Goal: Information Seeking & Learning: Learn about a topic

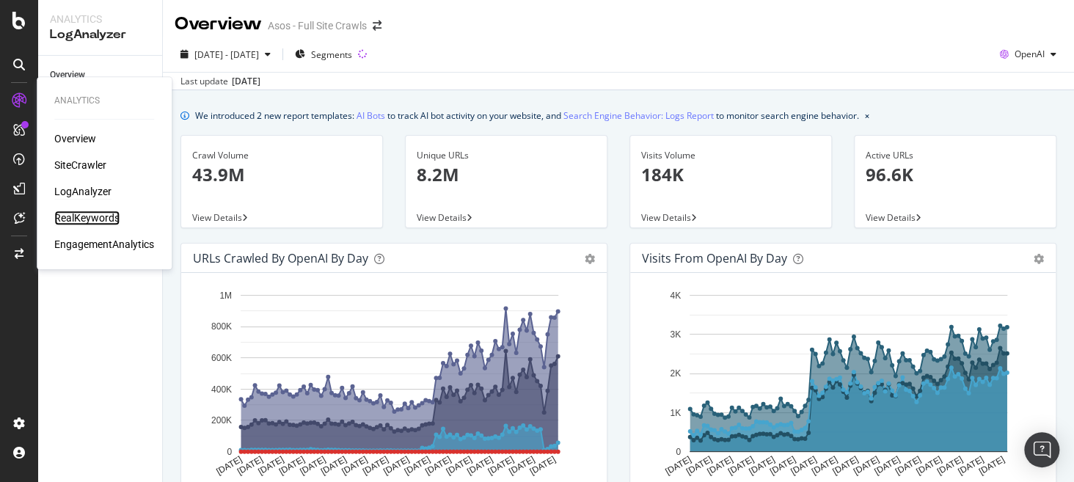
click at [95, 219] on div "RealKeywords" at bounding box center [86, 217] width 65 height 15
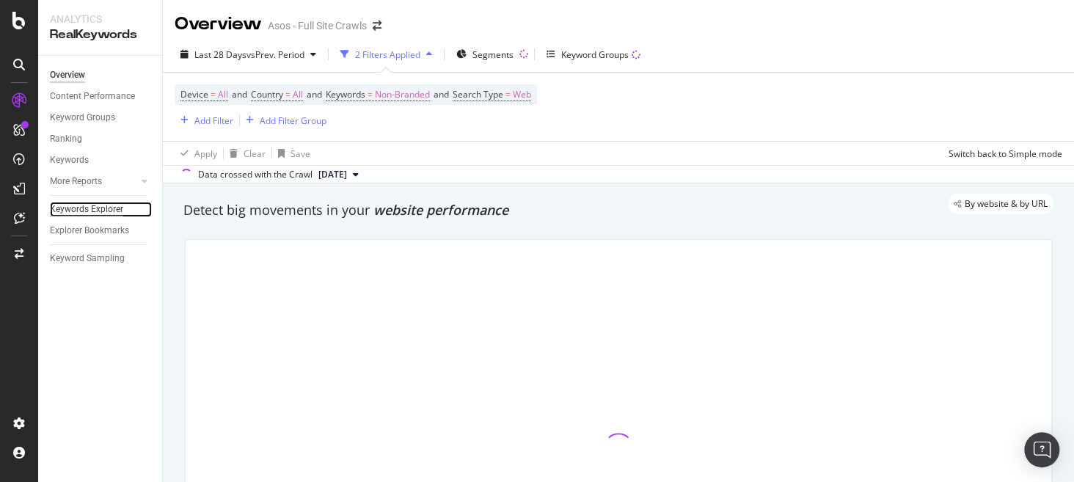
drag, startPoint x: 94, startPoint y: 214, endPoint x: 101, endPoint y: 213, distance: 7.4
click at [94, 214] on div "Keywords Explorer" at bounding box center [86, 209] width 73 height 15
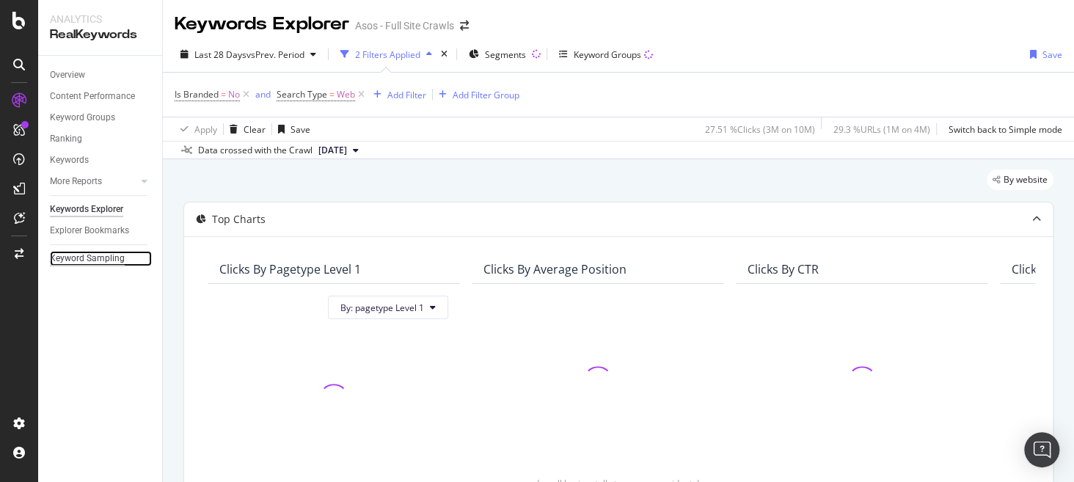
click at [103, 263] on div "Keyword Sampling" at bounding box center [87, 258] width 75 height 15
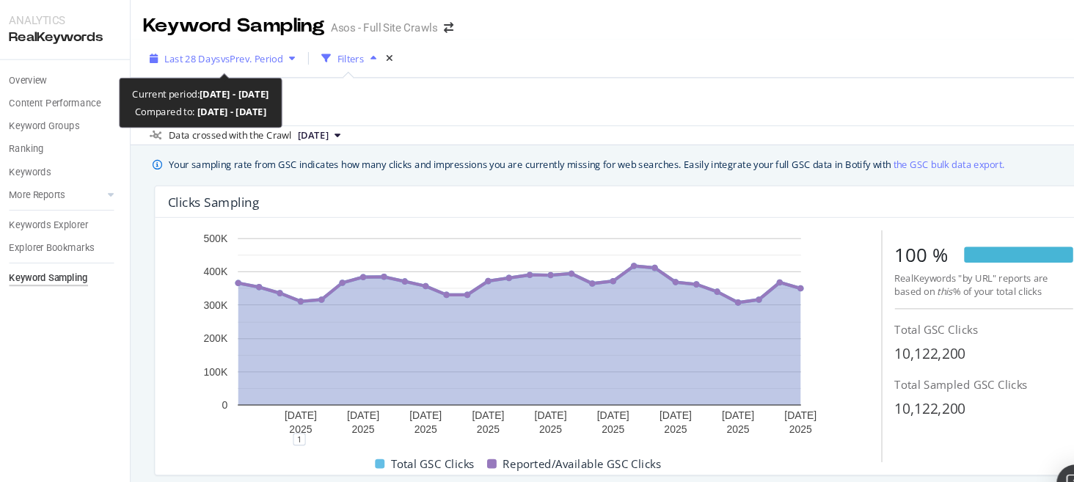
click at [263, 48] on span "vs Prev. Period" at bounding box center [275, 54] width 58 height 12
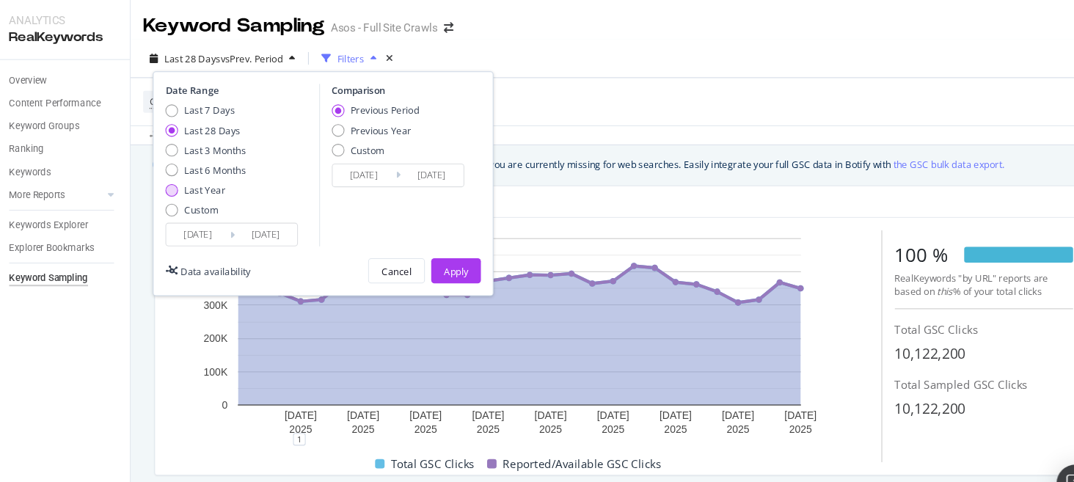
click at [238, 177] on div "Last Year" at bounding box center [232, 176] width 38 height 12
type input "[DATE]"
click at [464, 250] on div "Apply" at bounding box center [465, 252] width 23 height 12
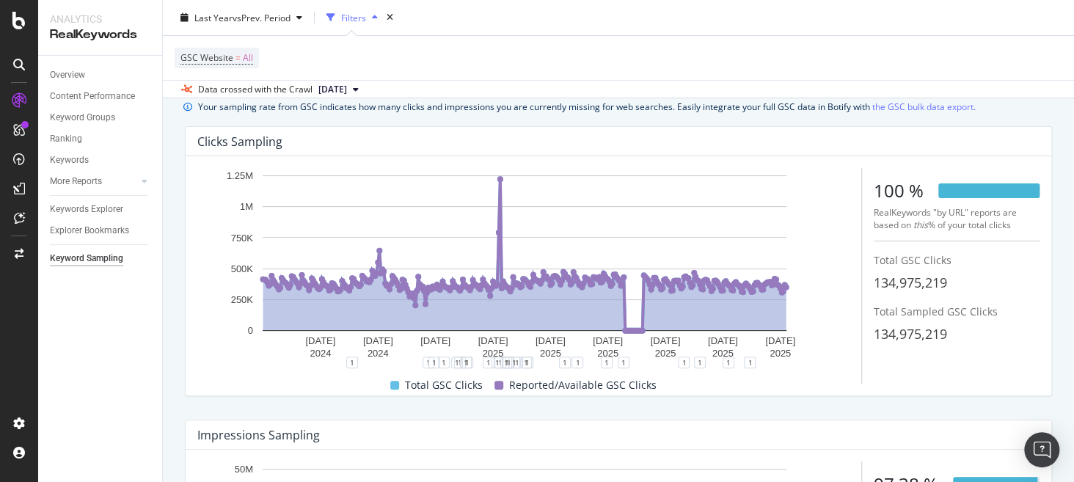
scroll to position [43, 0]
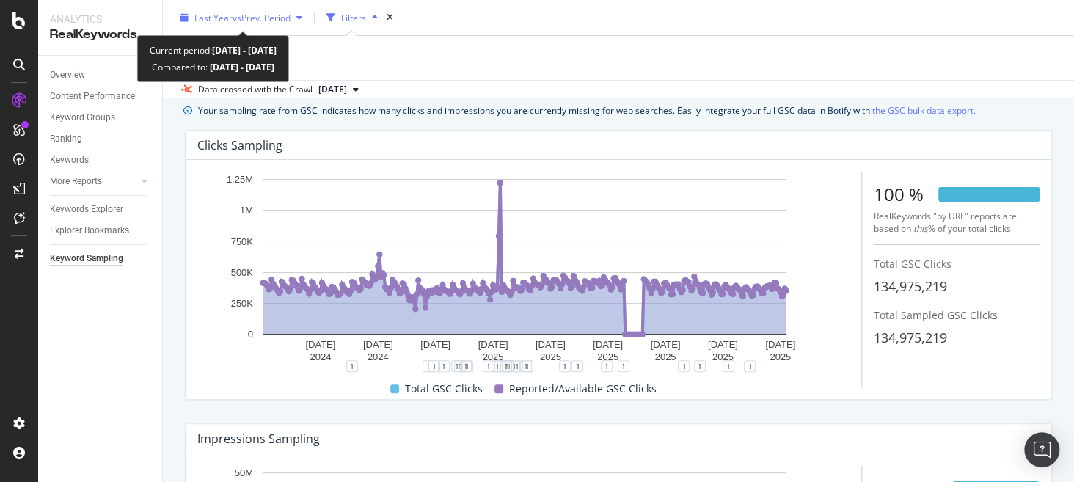
click at [254, 17] on span "vs Prev. Period" at bounding box center [261, 17] width 58 height 12
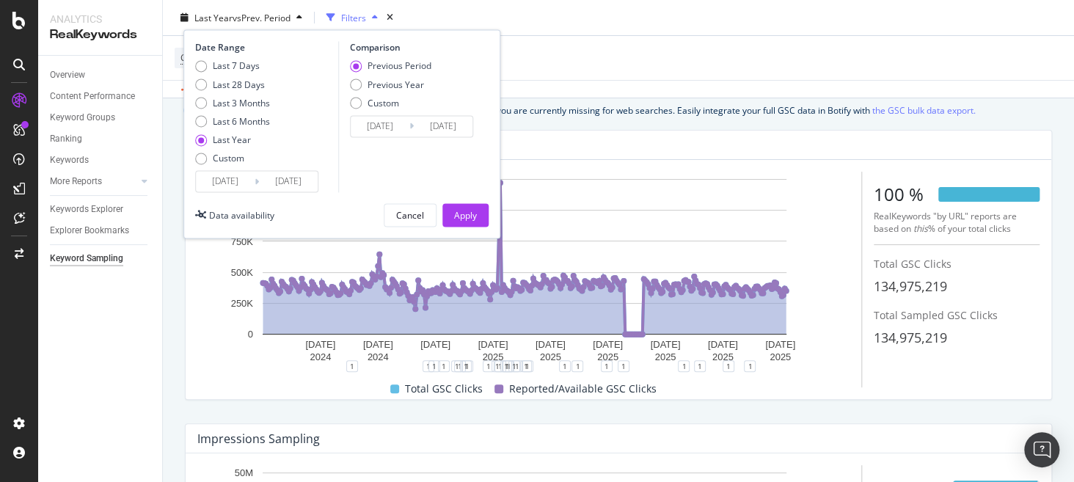
click at [206, 174] on input "[DATE]" at bounding box center [225, 181] width 59 height 21
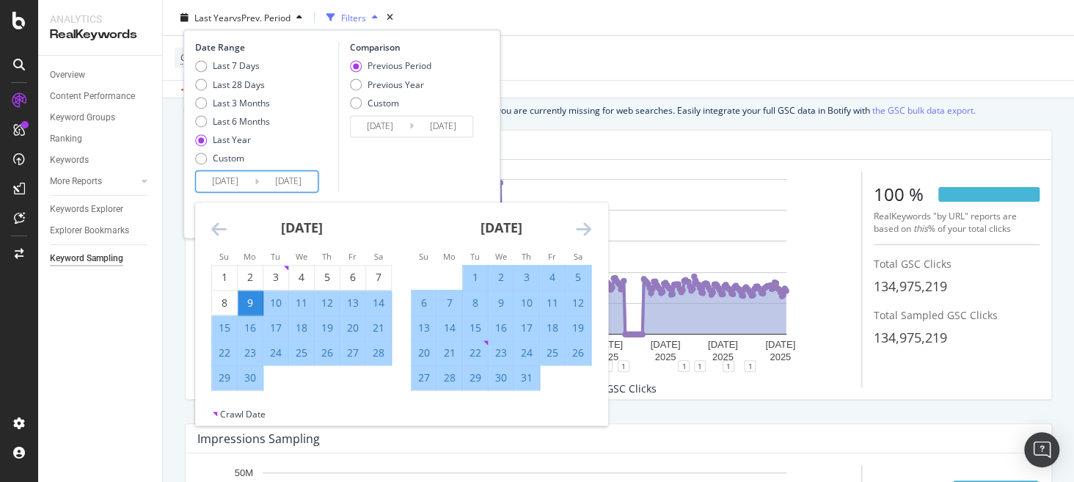
click at [211, 223] on icon "Move backward to switch to the previous month." at bounding box center [218, 229] width 15 height 18
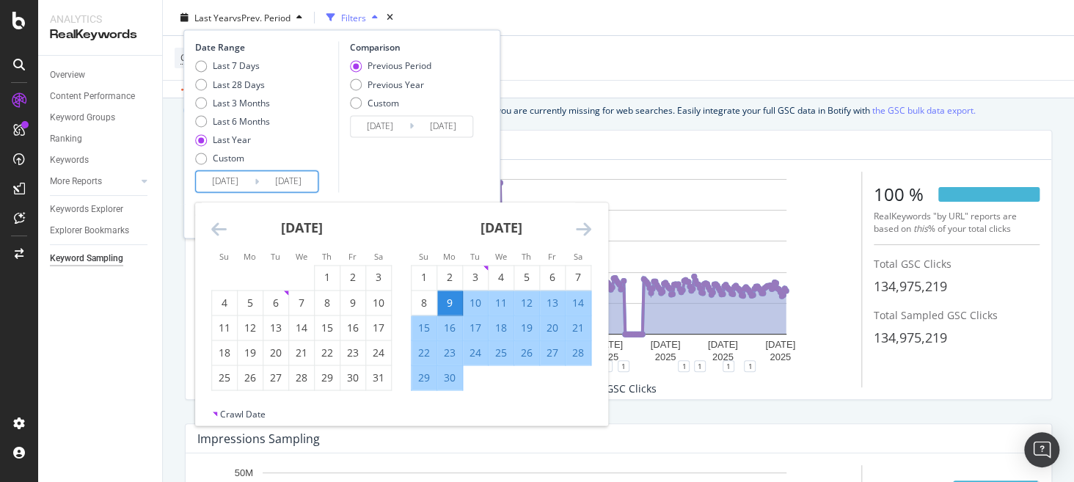
click at [211, 223] on icon "Move backward to switch to the previous month." at bounding box center [218, 229] width 15 height 18
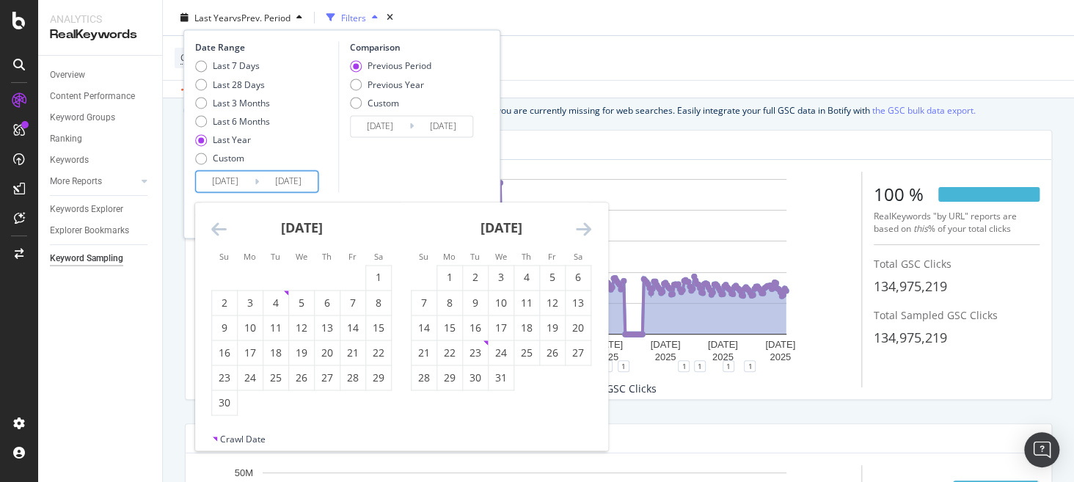
click at [211, 223] on icon "Move backward to switch to the previous month." at bounding box center [218, 229] width 15 height 18
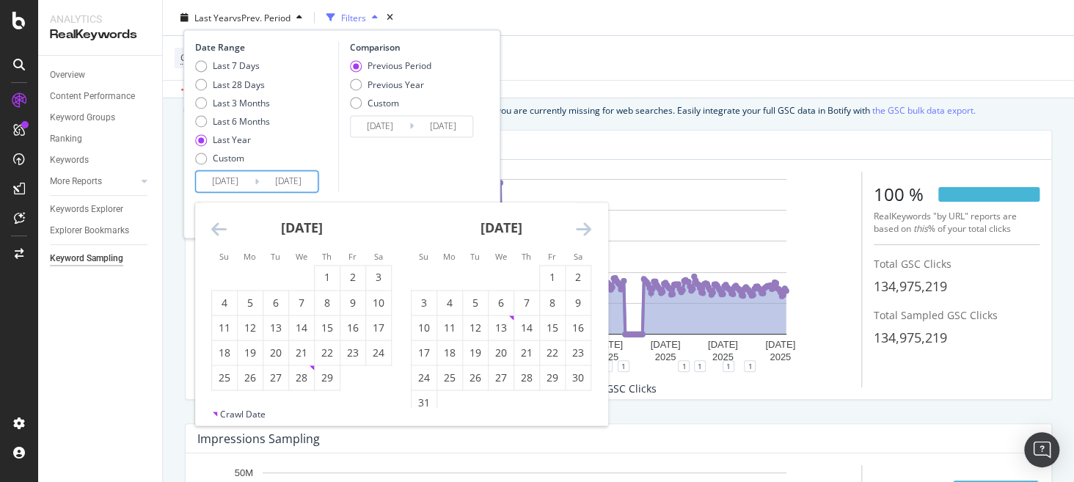
click at [211, 223] on icon "Move backward to switch to the previous month." at bounding box center [218, 229] width 15 height 18
click at [260, 284] on div "1" at bounding box center [250, 278] width 25 height 15
type input "[DATE]"
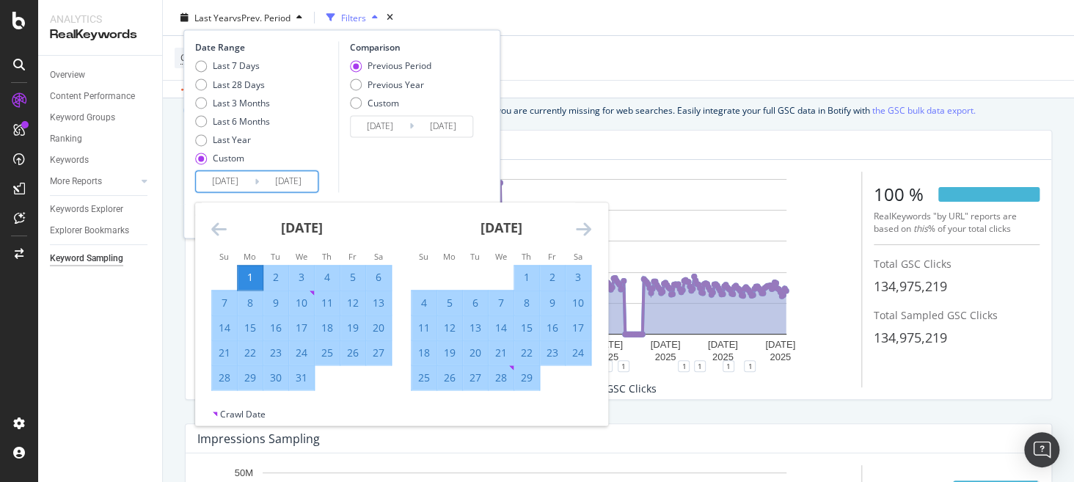
click at [367, 177] on div "Comparison Previous Period Previous Year Custom [DATE] Navigate forward to inte…" at bounding box center [407, 116] width 139 height 151
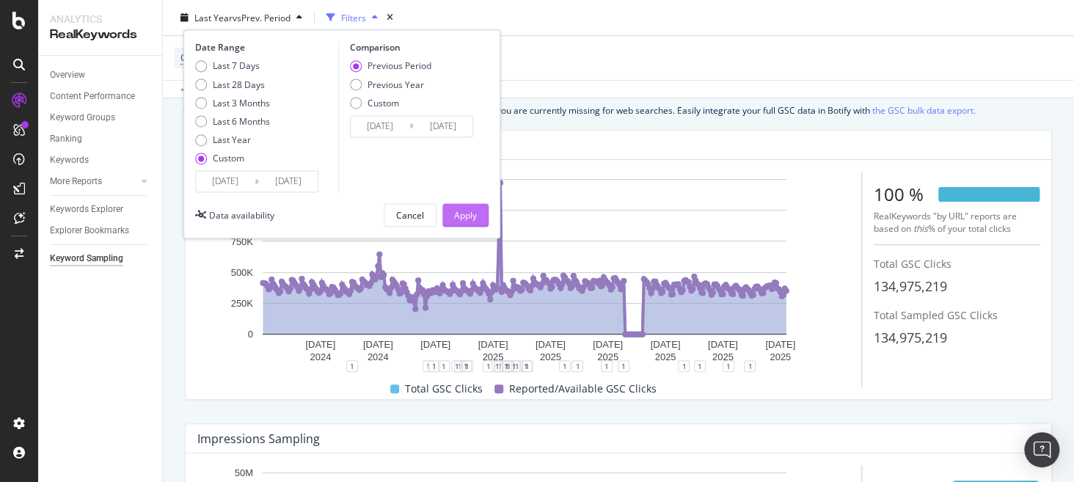
click at [464, 209] on div "Apply" at bounding box center [465, 215] width 23 height 12
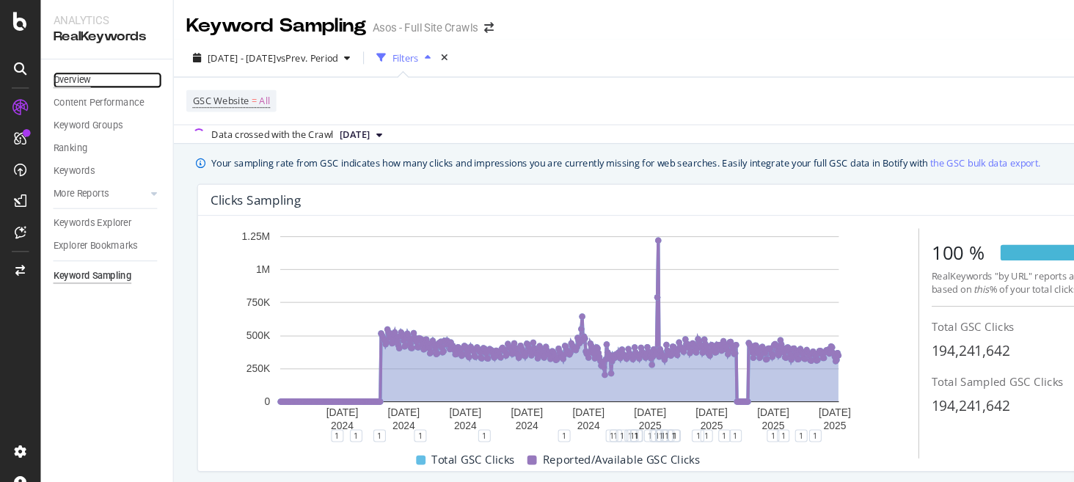
click at [78, 72] on div "Overview" at bounding box center [67, 74] width 35 height 15
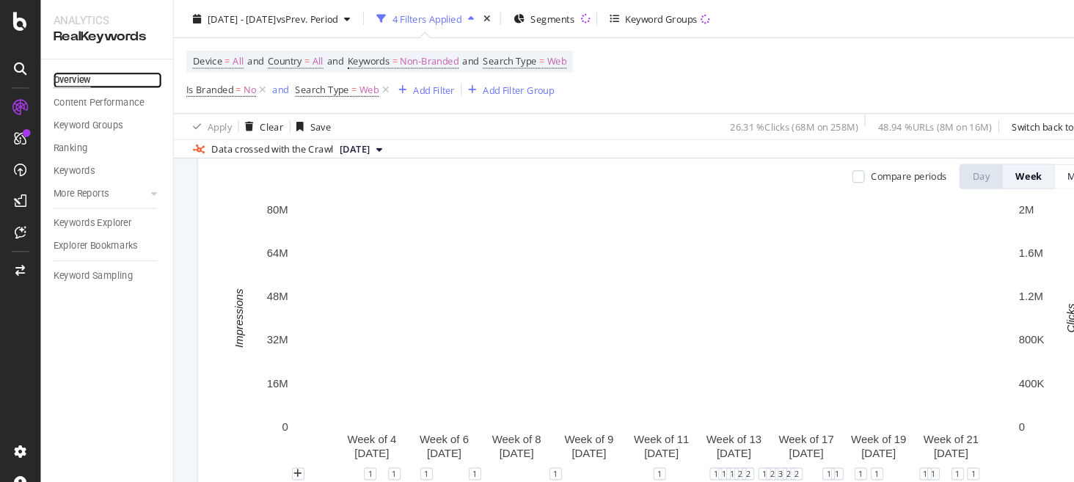
scroll to position [86, 0]
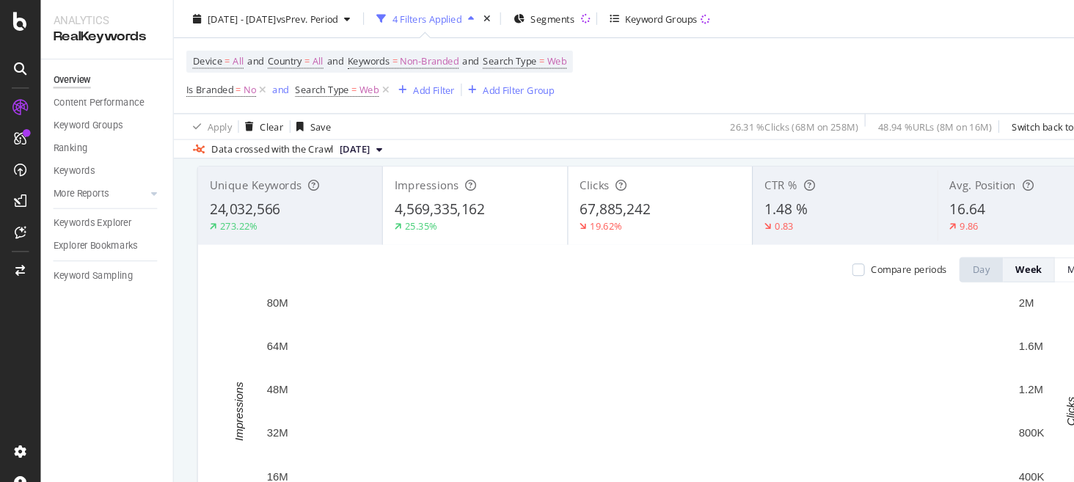
click at [254, 161] on div "Unique Keywords 24,032,566 273.22%" at bounding box center [272, 193] width 172 height 66
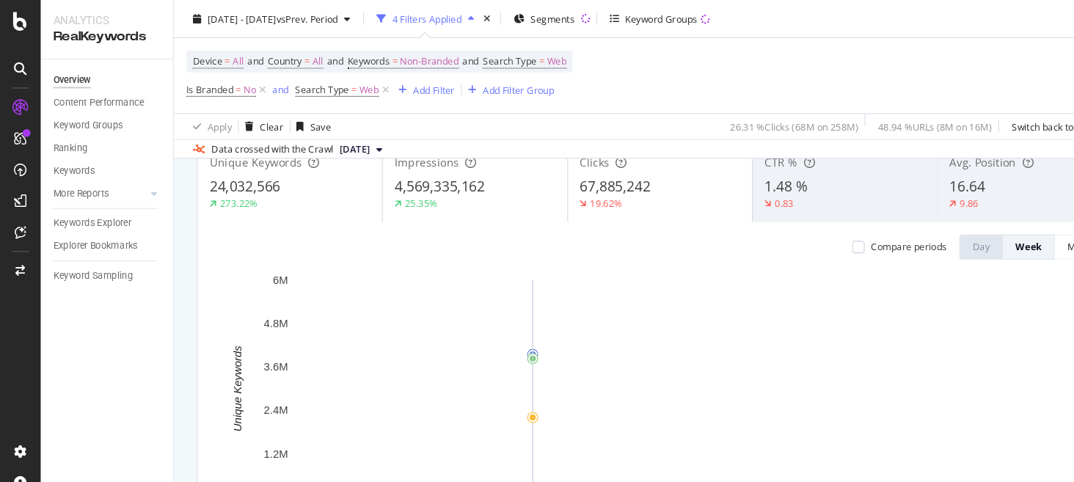
scroll to position [106, 0]
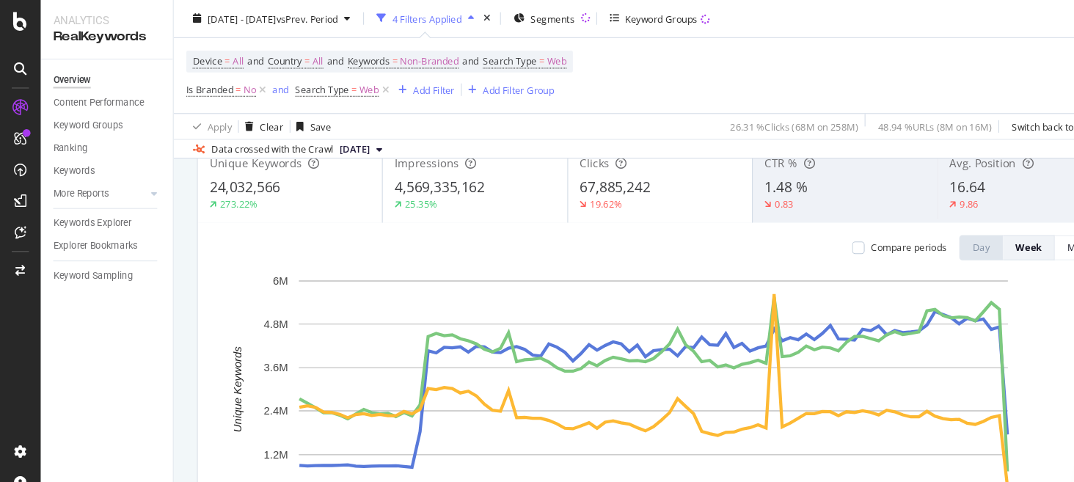
click at [909, 194] on div "9.86" at bounding box center [908, 192] width 37 height 13
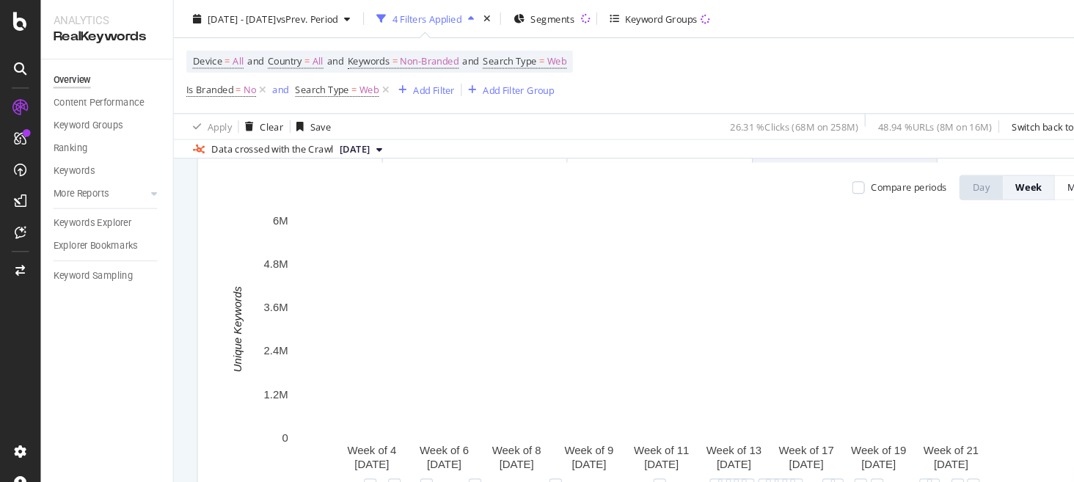
scroll to position [162, 0]
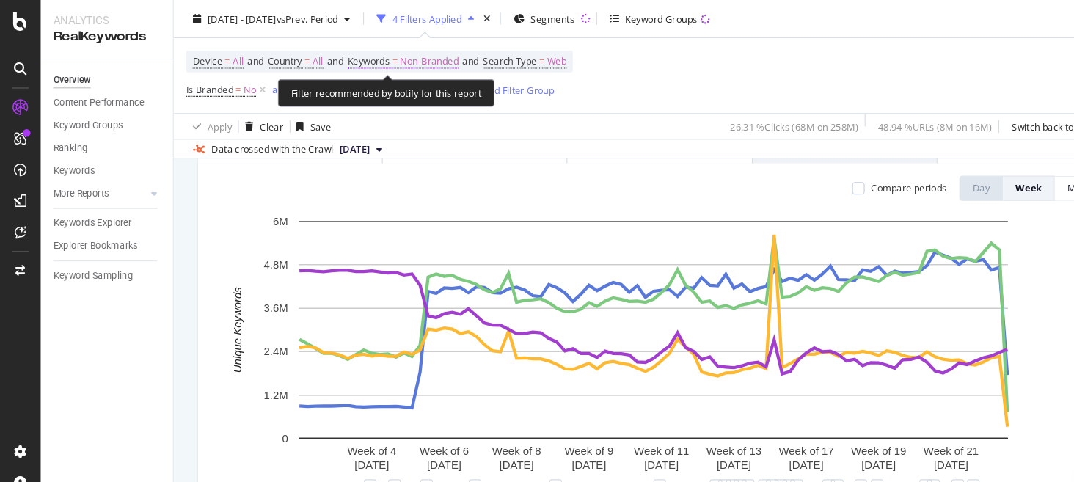
click at [417, 54] on span "Non-Branded" at bounding box center [402, 58] width 55 height 21
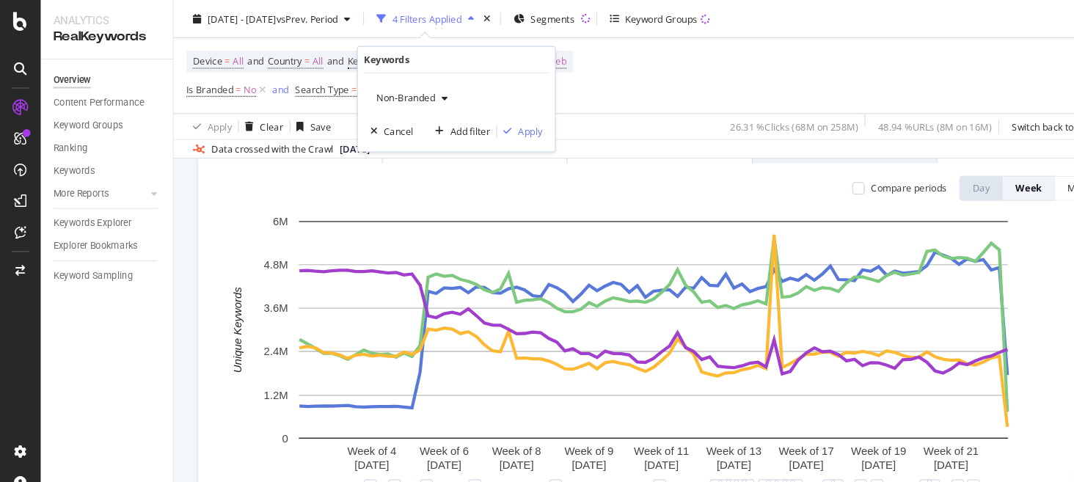
click at [392, 87] on span "Non-Branded" at bounding box center [377, 92] width 61 height 12
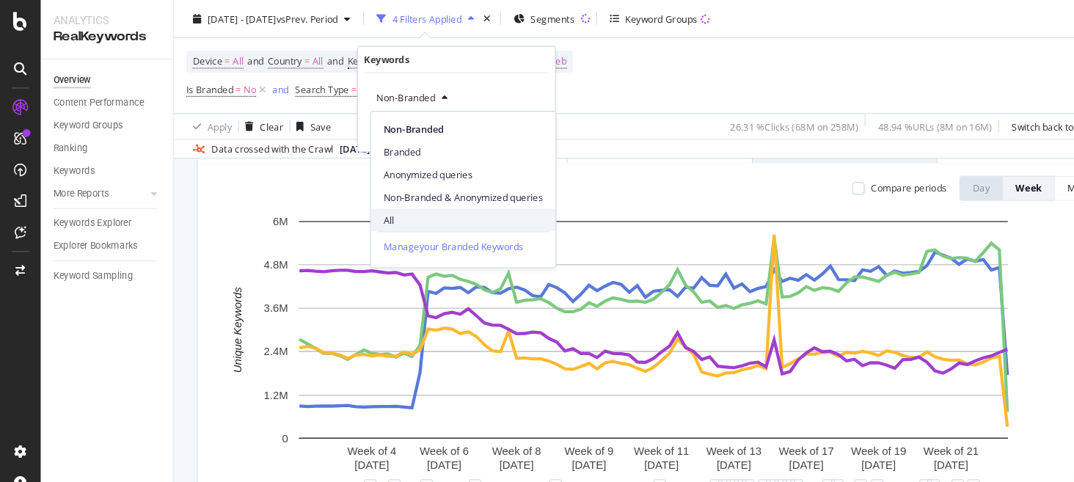
click at [441, 200] on span "All" at bounding box center [434, 205] width 150 height 13
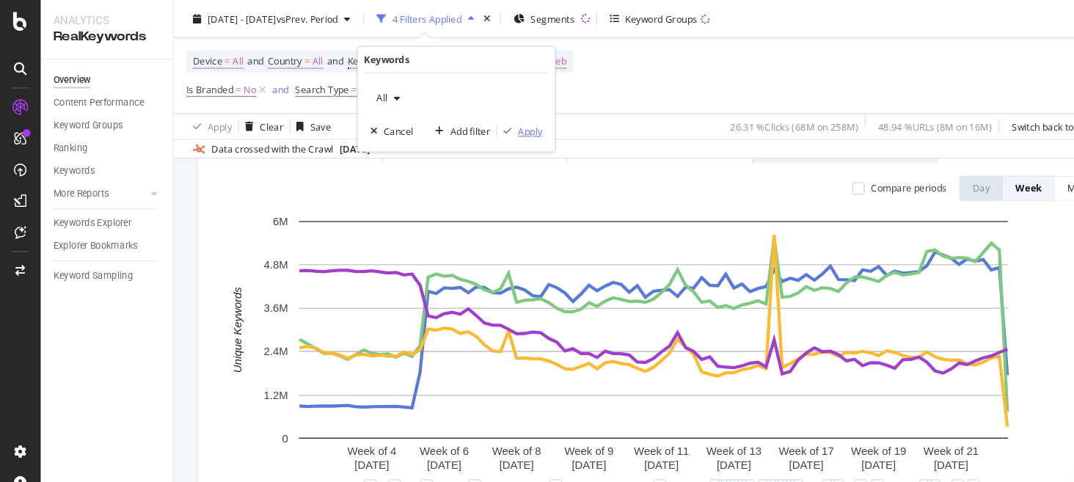
click at [501, 120] on div "Apply" at bounding box center [496, 123] width 23 height 12
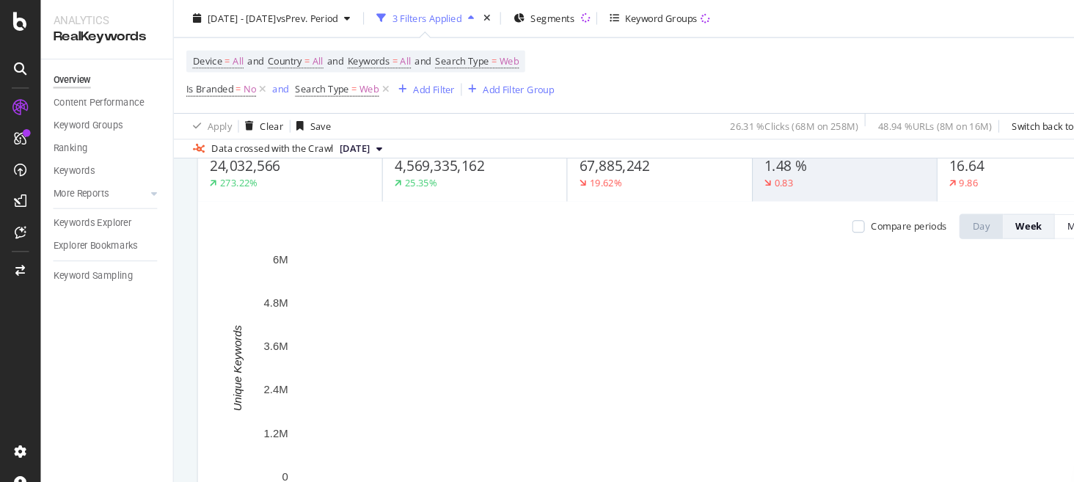
scroll to position [127, 0]
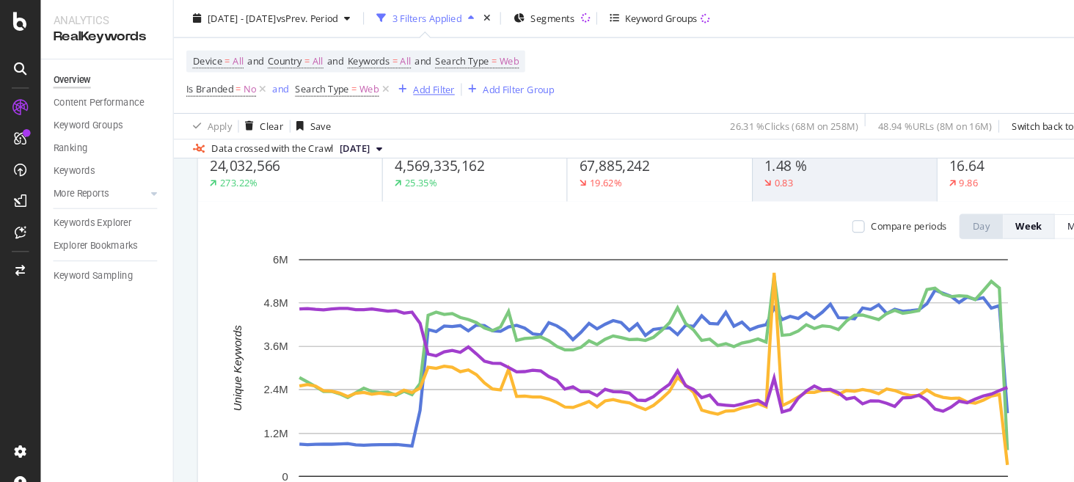
click at [413, 92] on div "Add Filter" at bounding box center [396, 84] width 59 height 16
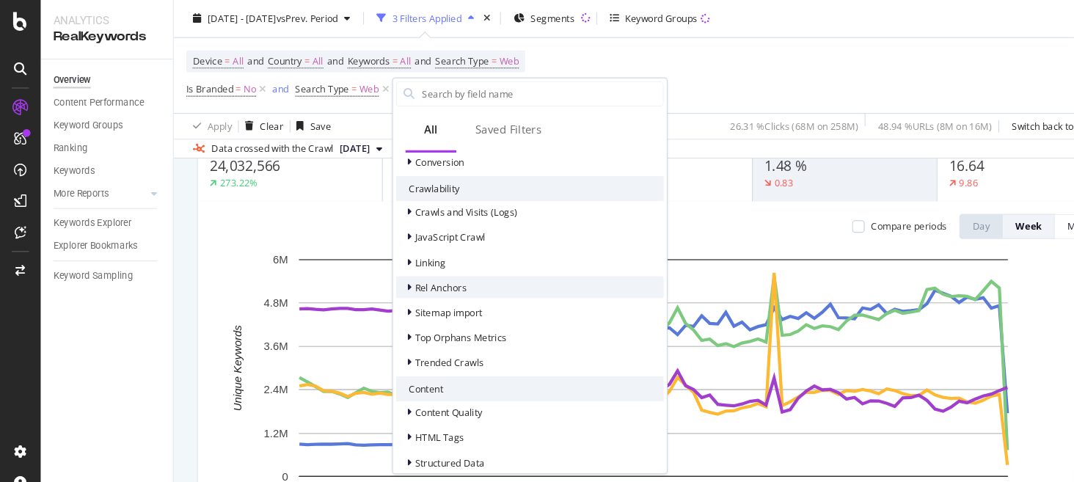
scroll to position [545, 0]
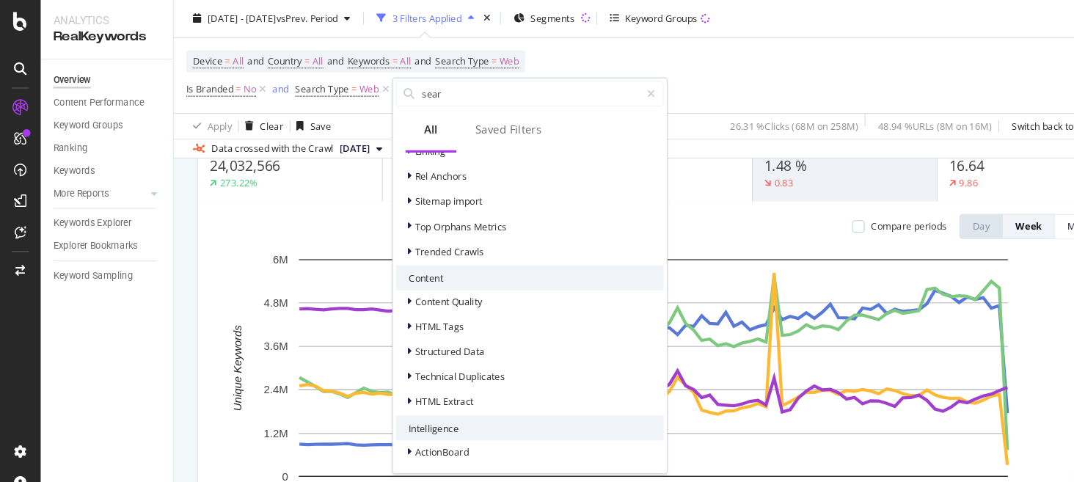
type input "searc"
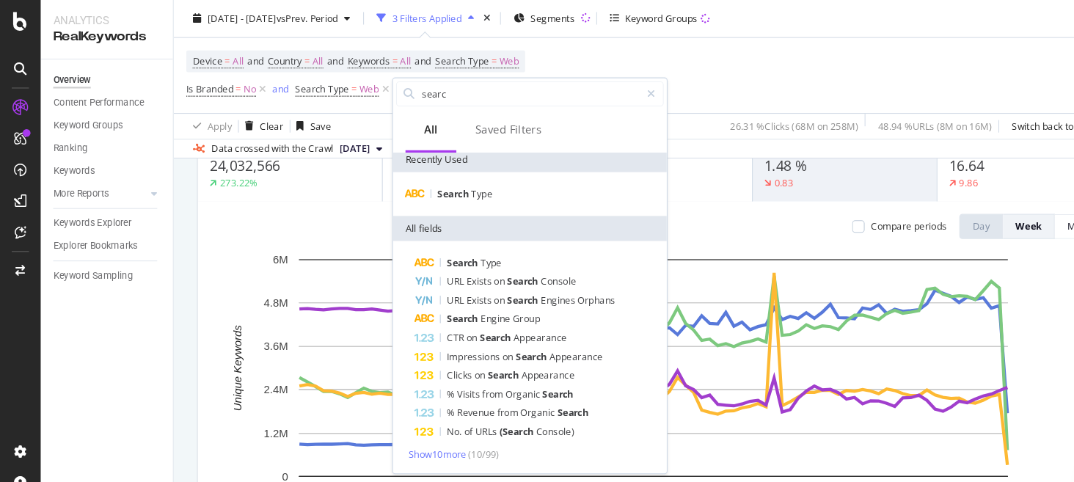
scroll to position [4, 0]
click at [546, 59] on div "Device = All and Country = All and Keywords = All and Search Type = Web Is Bran…" at bounding box center [618, 71] width 887 height 70
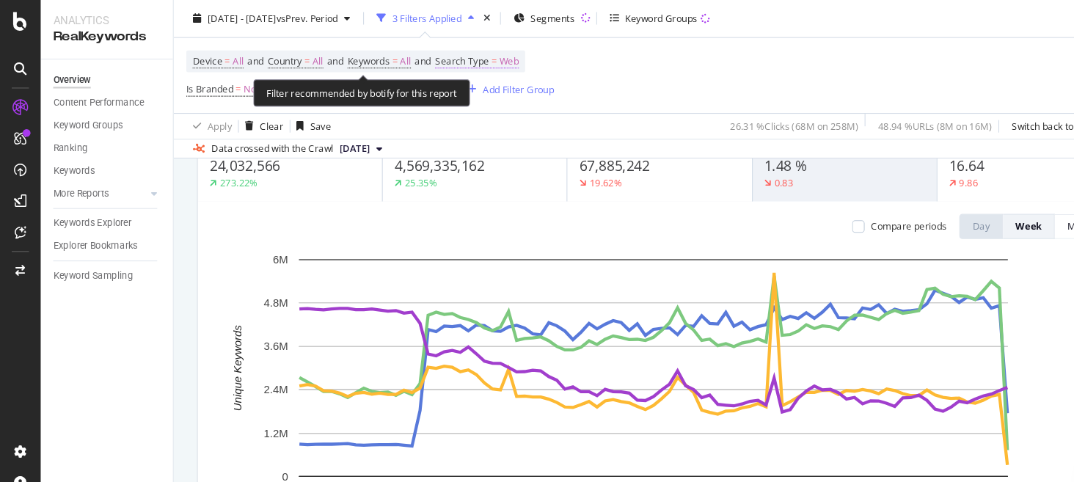
click at [486, 58] on span "Web" at bounding box center [477, 58] width 18 height 21
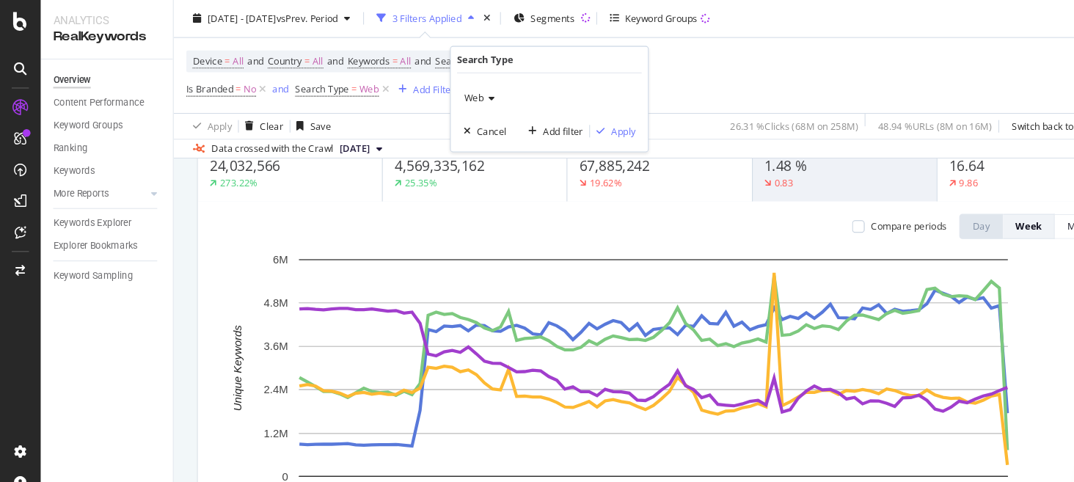
click at [454, 88] on icon at bounding box center [458, 92] width 10 height 9
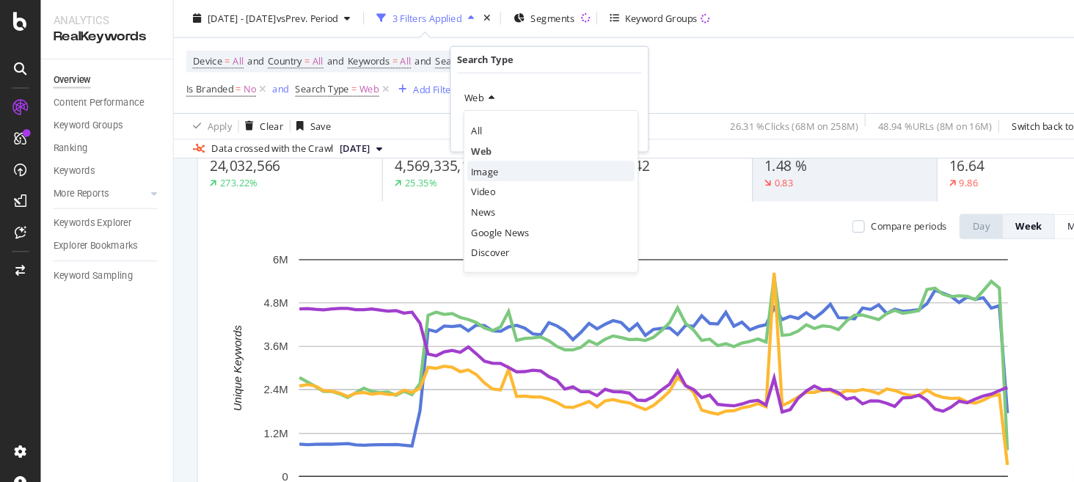
click at [492, 158] on div "Image" at bounding box center [516, 160] width 157 height 19
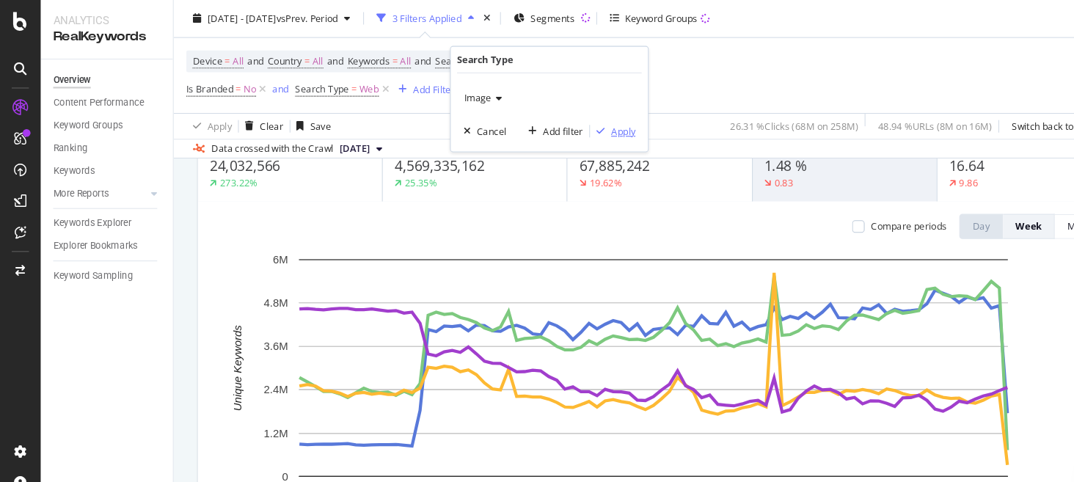
click at [591, 121] on div "Apply" at bounding box center [584, 123] width 23 height 12
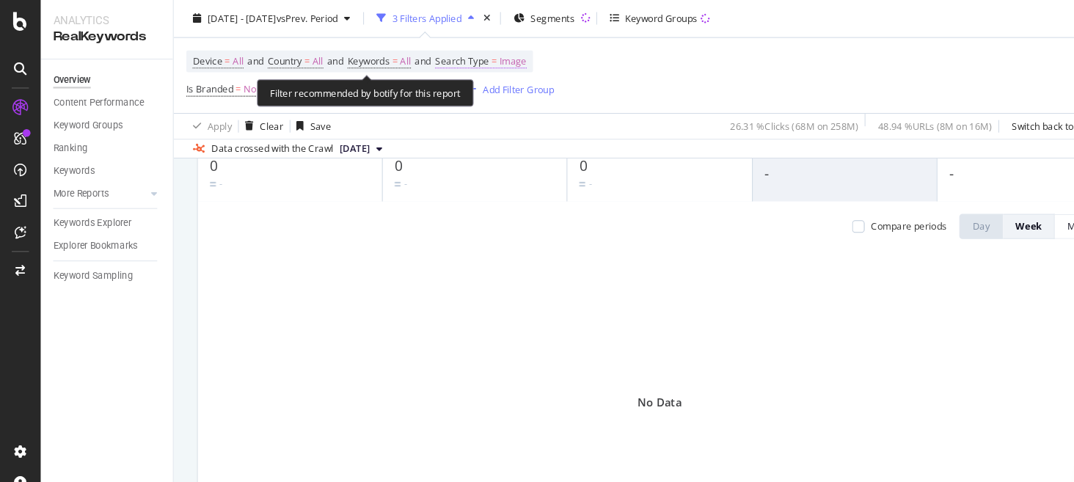
click at [494, 62] on span "Image" at bounding box center [481, 58] width 26 height 21
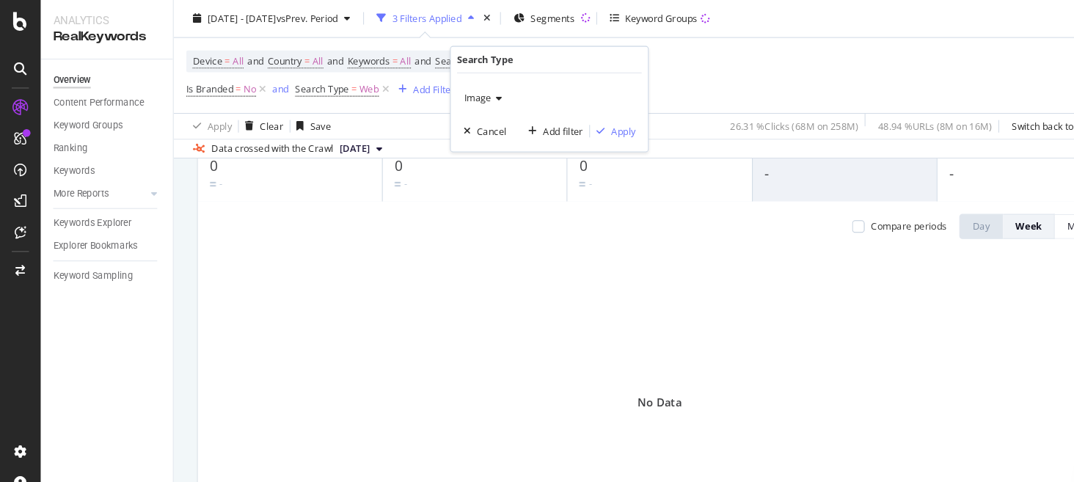
click at [463, 93] on icon at bounding box center [466, 92] width 10 height 9
click at [466, 142] on div "Web" at bounding box center [516, 141] width 157 height 19
click at [358, 88] on icon at bounding box center [361, 84] width 12 height 15
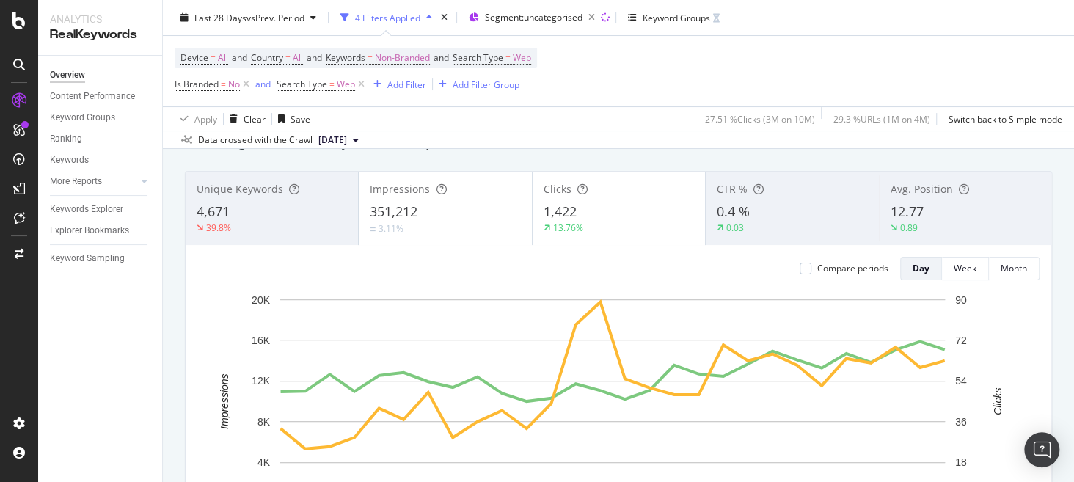
scroll to position [70, 0]
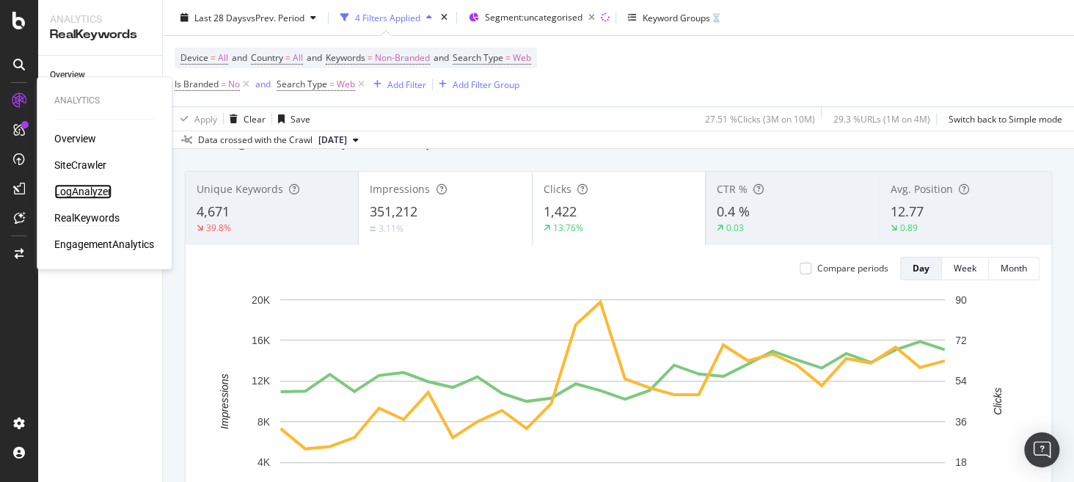
click at [81, 188] on div "LogAnalyzer" at bounding box center [82, 191] width 57 height 15
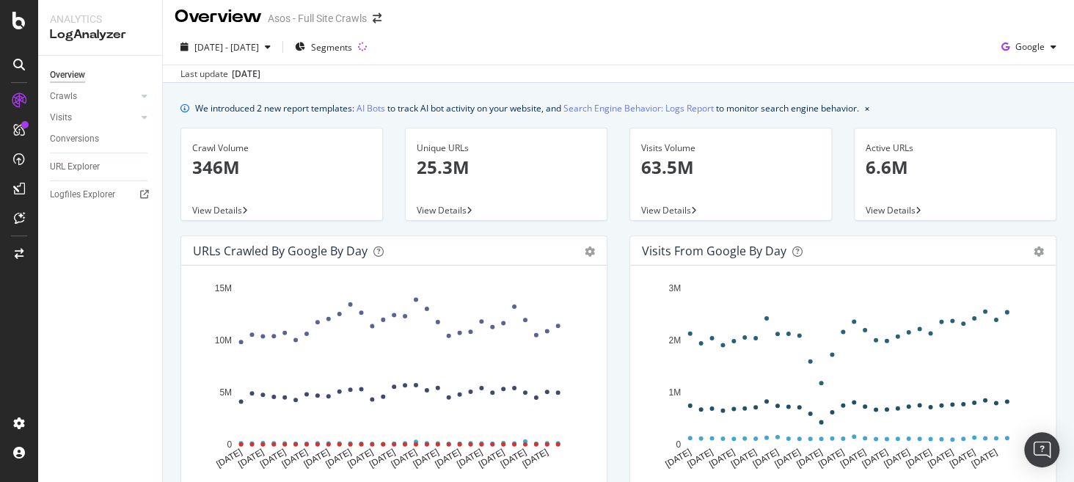
scroll to position [7, 0]
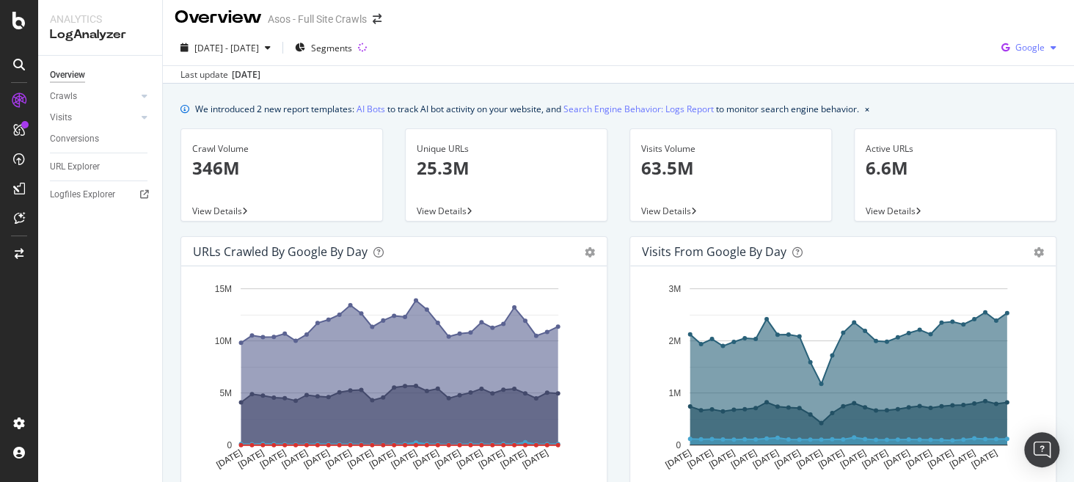
click at [1030, 46] on span "Google" at bounding box center [1029, 47] width 29 height 12
click at [1025, 105] on span "Bing" at bounding box center [1029, 103] width 54 height 13
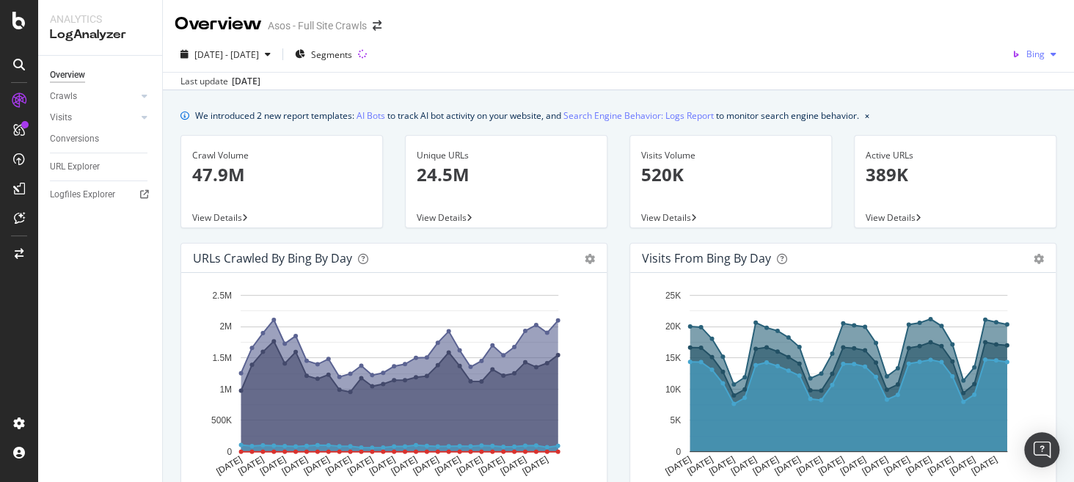
click at [1032, 62] on div "Bing" at bounding box center [1033, 54] width 56 height 22
click at [1024, 139] on span "OpenAI" at bounding box center [1029, 137] width 54 height 13
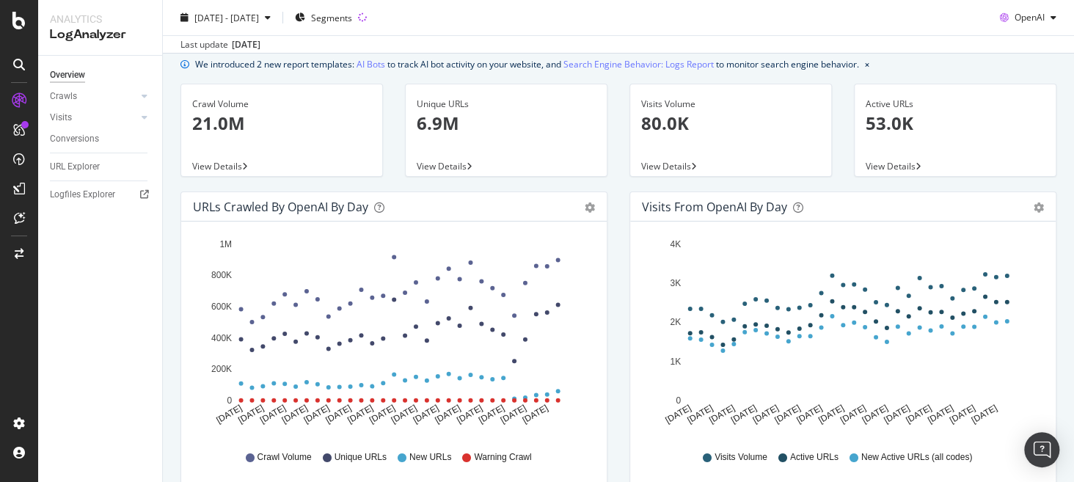
scroll to position [35, 0]
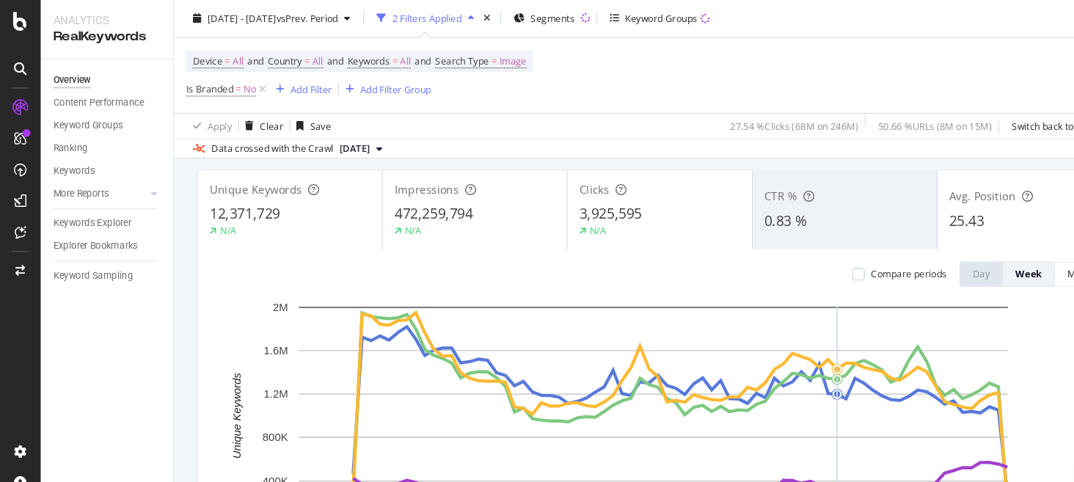
scroll to position [73, 0]
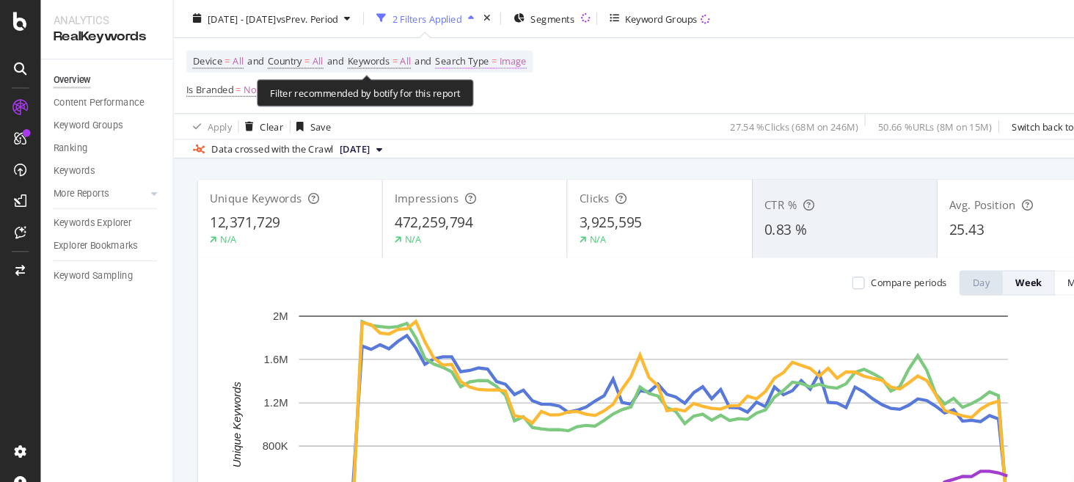
click at [494, 60] on span "Image" at bounding box center [481, 58] width 26 height 21
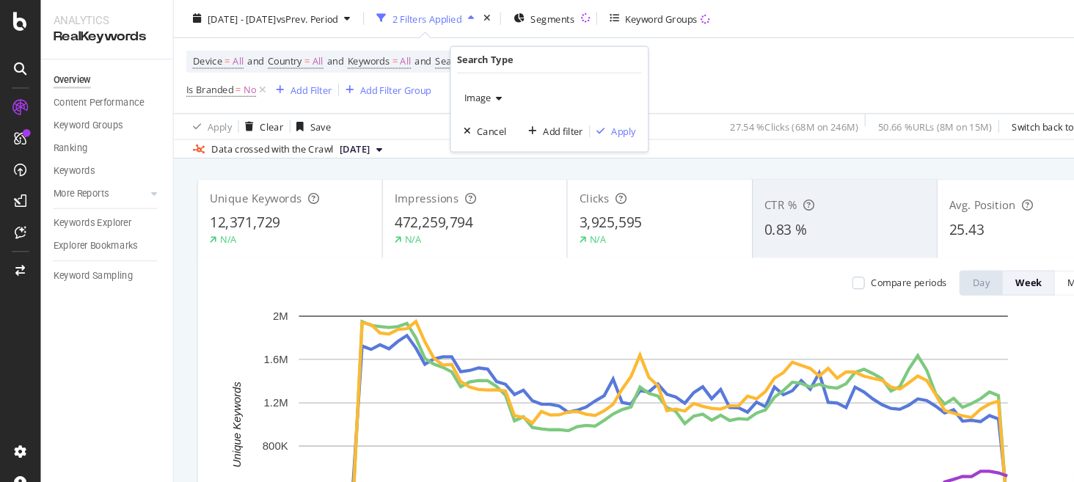
click at [439, 88] on span "Image" at bounding box center [448, 92] width 26 height 12
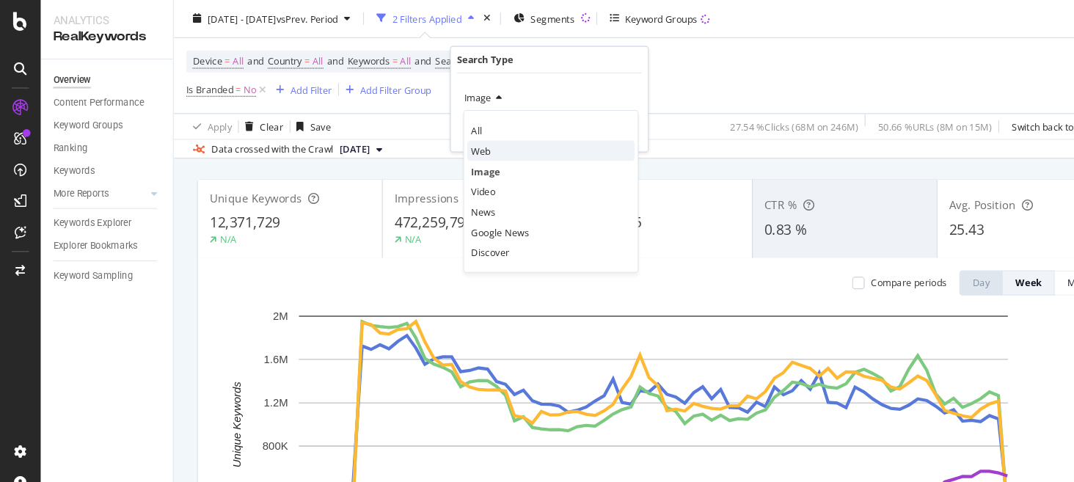
click at [477, 142] on div "Web" at bounding box center [516, 141] width 157 height 19
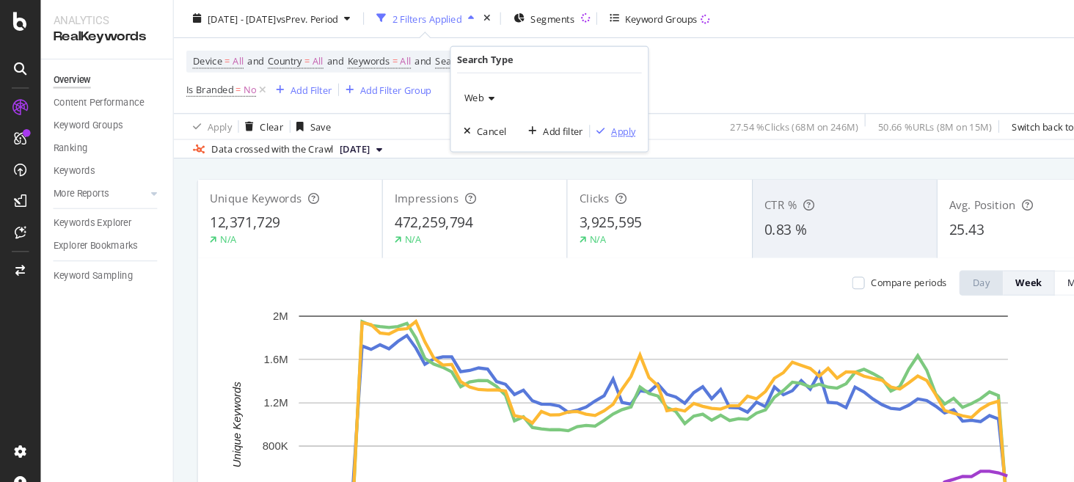
click at [587, 124] on div "Apply" at bounding box center [584, 123] width 23 height 12
click at [587, 124] on div "Apply Clear Save 27.54 % Clicks ( 68M on 246M ) 50.66 % URLs ( 8M on 15M ) Swit…" at bounding box center [618, 118] width 911 height 24
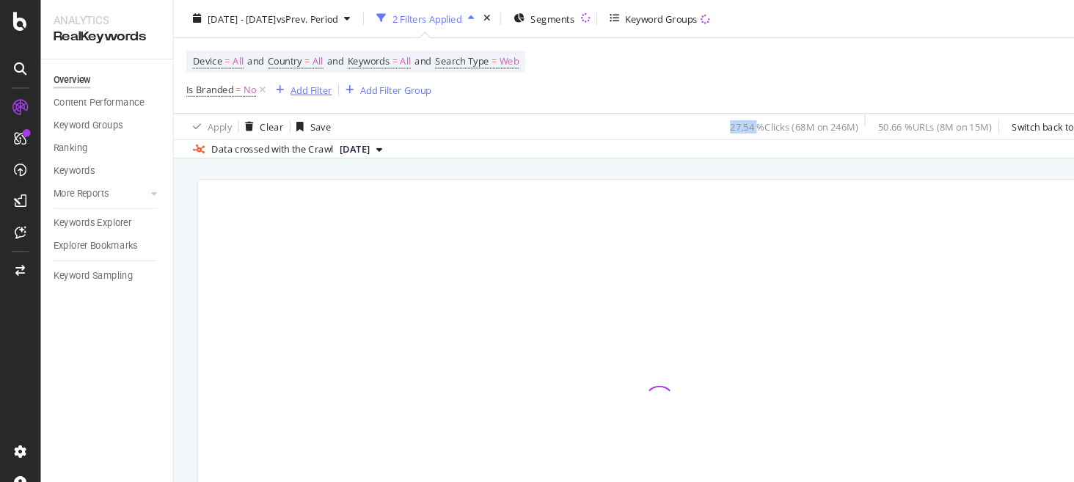
click at [288, 87] on div "Add Filter" at bounding box center [291, 84] width 39 height 12
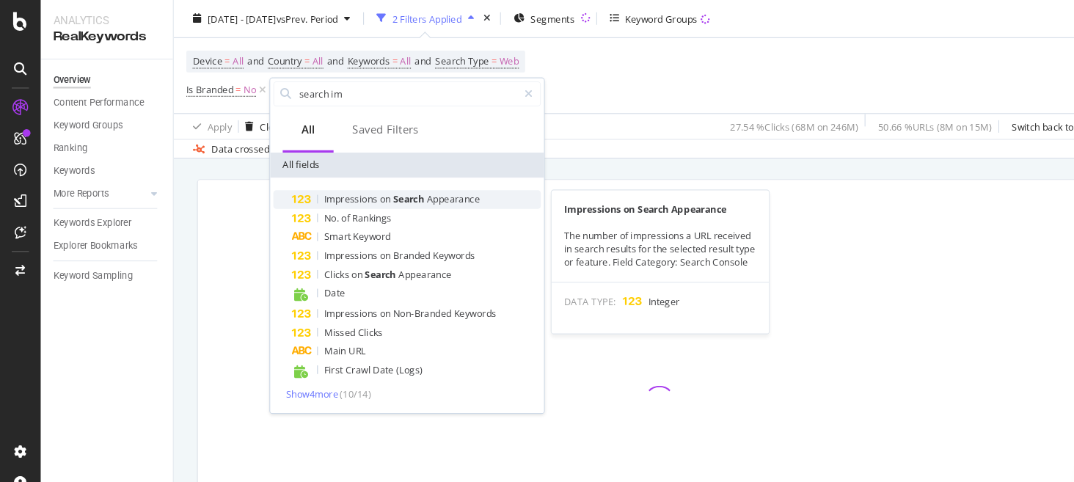
type input "search im"
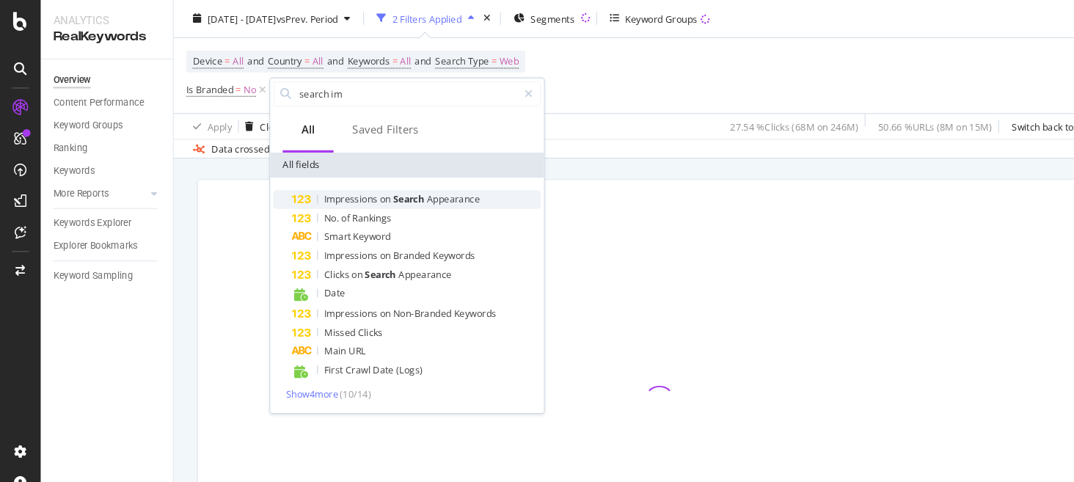
click at [454, 190] on div "Impressions on Search Appearance" at bounding box center [390, 187] width 233 height 18
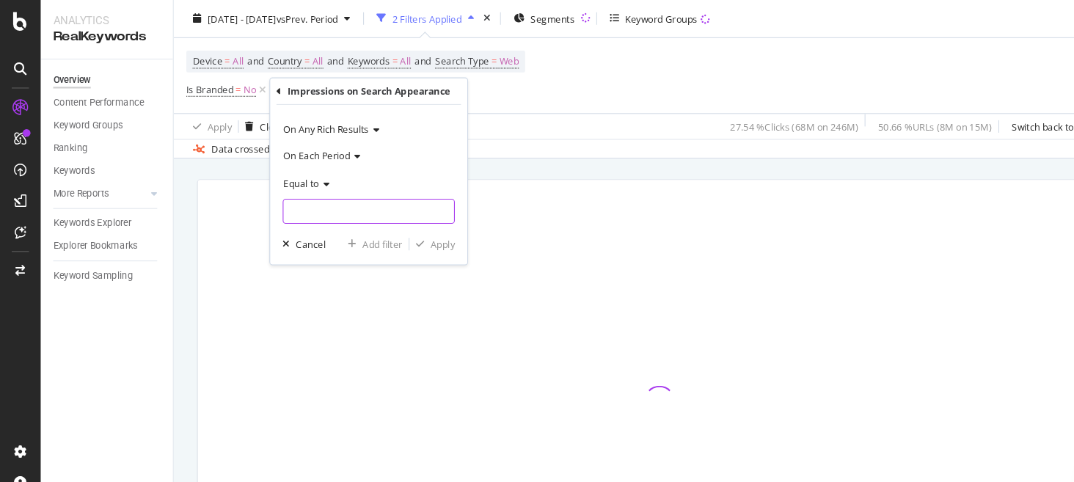
click at [330, 197] on input "number" at bounding box center [345, 197] width 161 height 23
drag, startPoint x: 364, startPoint y: 197, endPoint x: 345, endPoint y: 158, distance: 42.3
click at [345, 158] on div "On Each Period Equal to" at bounding box center [345, 171] width 161 height 76
click at [282, 172] on span "Equal to" at bounding box center [281, 172] width 33 height 12
click at [331, 142] on icon at bounding box center [333, 146] width 10 height 9
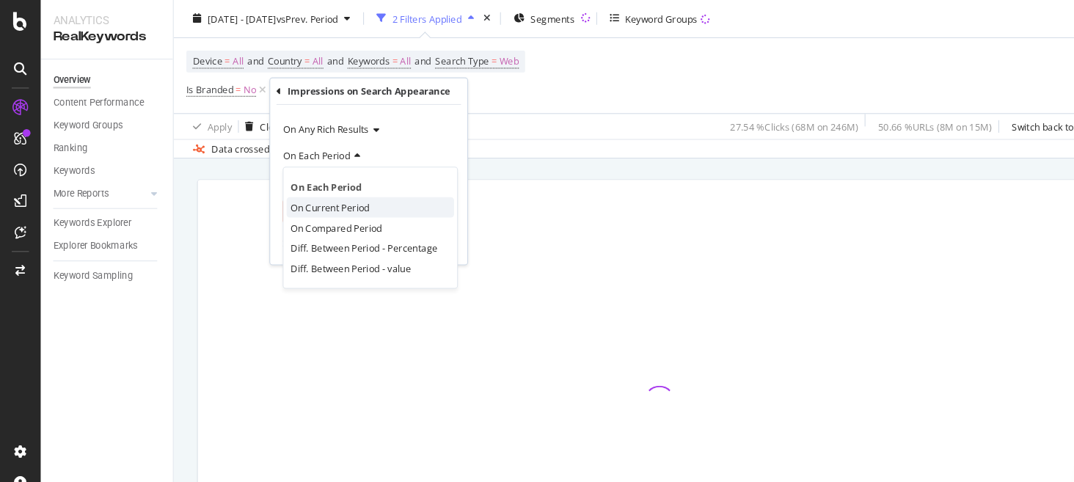
click at [341, 194] on span "On Current Period" at bounding box center [309, 194] width 74 height 12
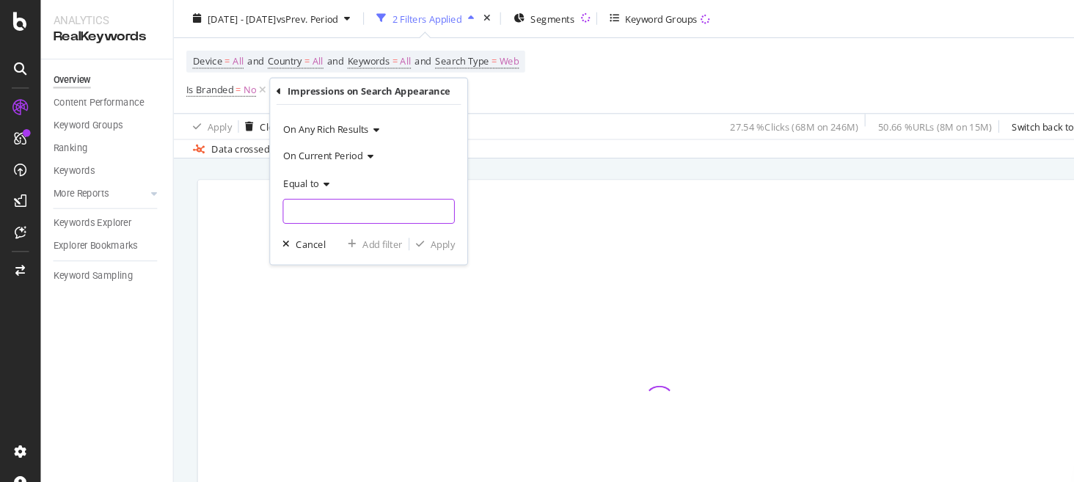
click at [341, 194] on input "number" at bounding box center [345, 197] width 161 height 23
click at [293, 172] on span "Equal to" at bounding box center [281, 172] width 33 height 12
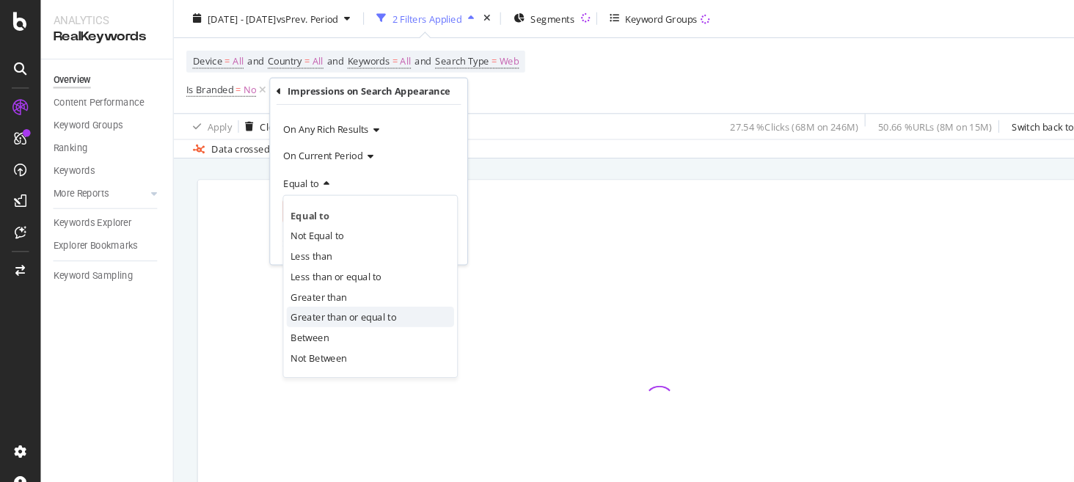
click at [346, 294] on span "Greater than or equal to" at bounding box center [321, 297] width 99 height 12
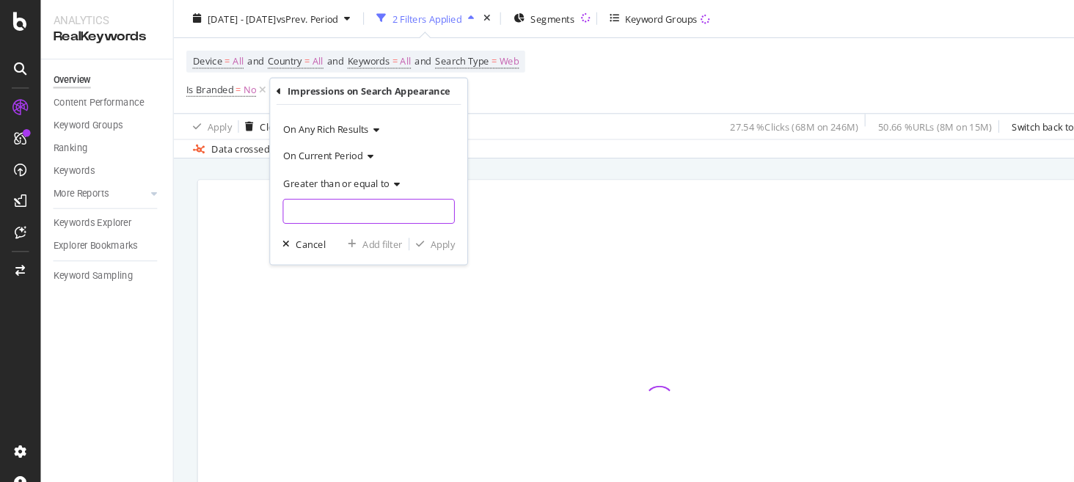
click at [357, 204] on input "number" at bounding box center [345, 197] width 161 height 23
type input "1"
click at [406, 225] on div "Apply" at bounding box center [414, 229] width 23 height 12
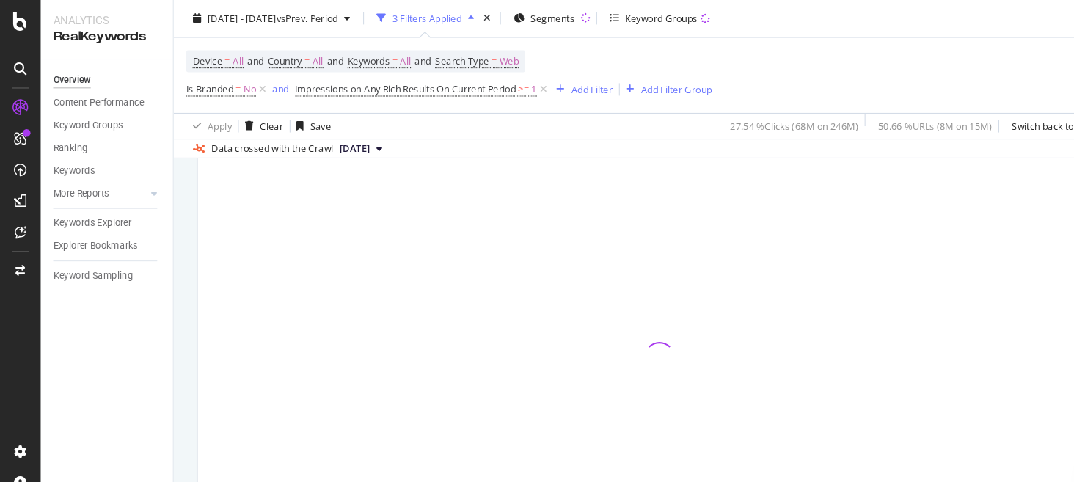
scroll to position [115, 0]
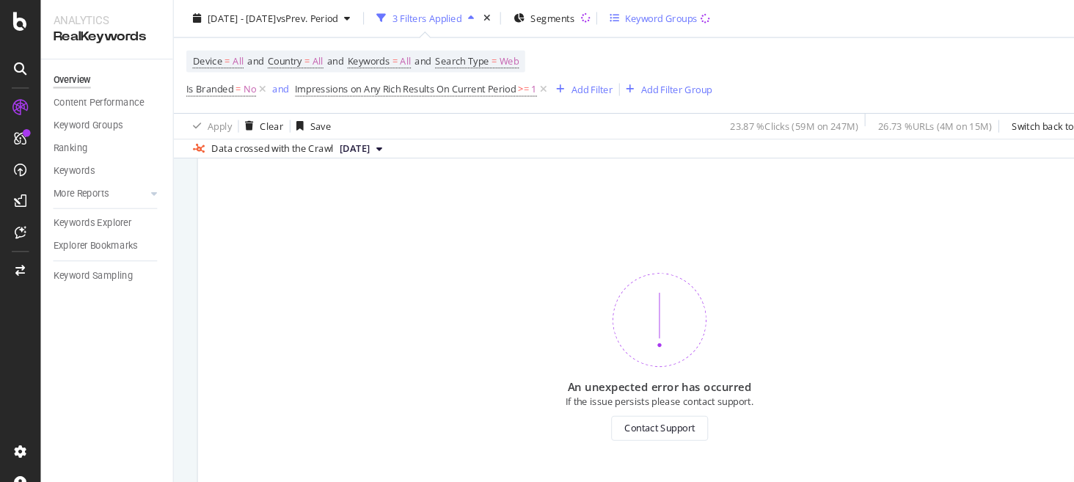
click at [659, 27] on div "Keyword Groups" at bounding box center [618, 18] width 94 height 22
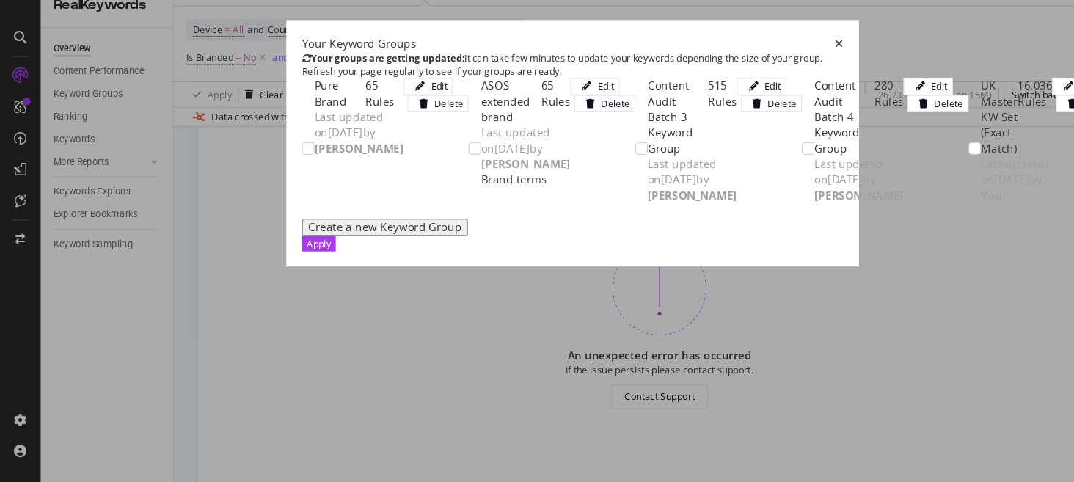
scroll to position [19, 0]
drag, startPoint x: 582, startPoint y: 30, endPoint x: 44, endPoint y: 157, distance: 553.0
click at [268, 157] on div "Your Keyword Groups Your groups are getting updated: It can take few minutes to…" at bounding box center [536, 164] width 537 height 232
click at [791, 65] on icon "times" at bounding box center [786, 70] width 8 height 10
